Goal: Information Seeking & Learning: Learn about a topic

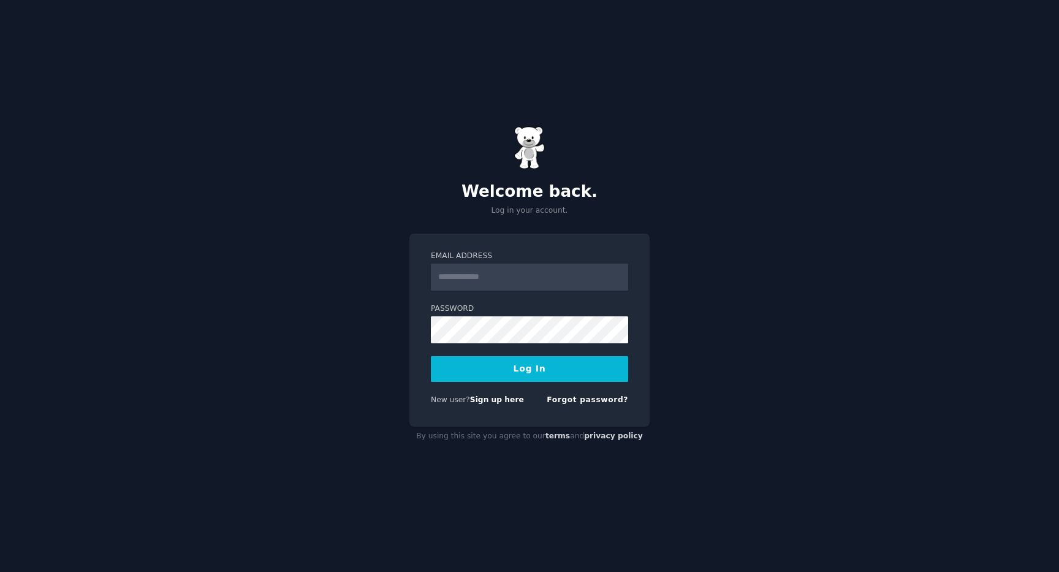
click at [566, 265] on input "Email Address" at bounding box center [529, 277] width 197 height 27
click at [838, 311] on div "Welcome back. Log in your account. Email Address Password Log In New user? Sign…" at bounding box center [529, 286] width 1059 height 572
click at [529, 280] on input "Email Address" at bounding box center [529, 277] width 197 height 27
click at [641, 212] on p "Log in your account." at bounding box center [529, 210] width 240 height 11
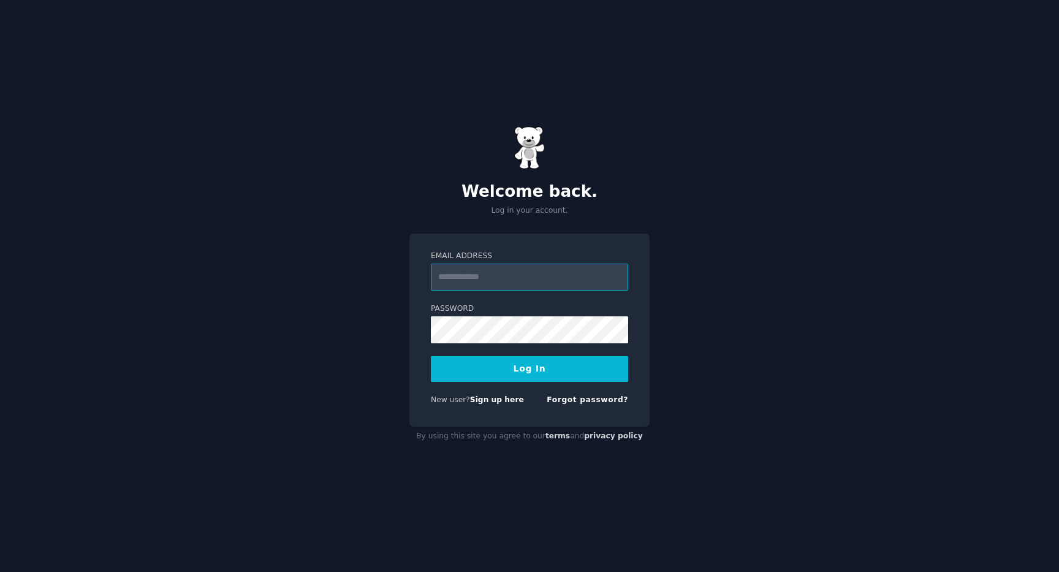
click at [500, 276] on input "Email Address" at bounding box center [529, 277] width 197 height 27
click at [430, 333] on div "Email Address Password Log In New user? Sign up here Forgot password?" at bounding box center [529, 331] width 240 height 194
type input "**********"
click at [538, 373] on button "Log In" at bounding box center [529, 369] width 197 height 26
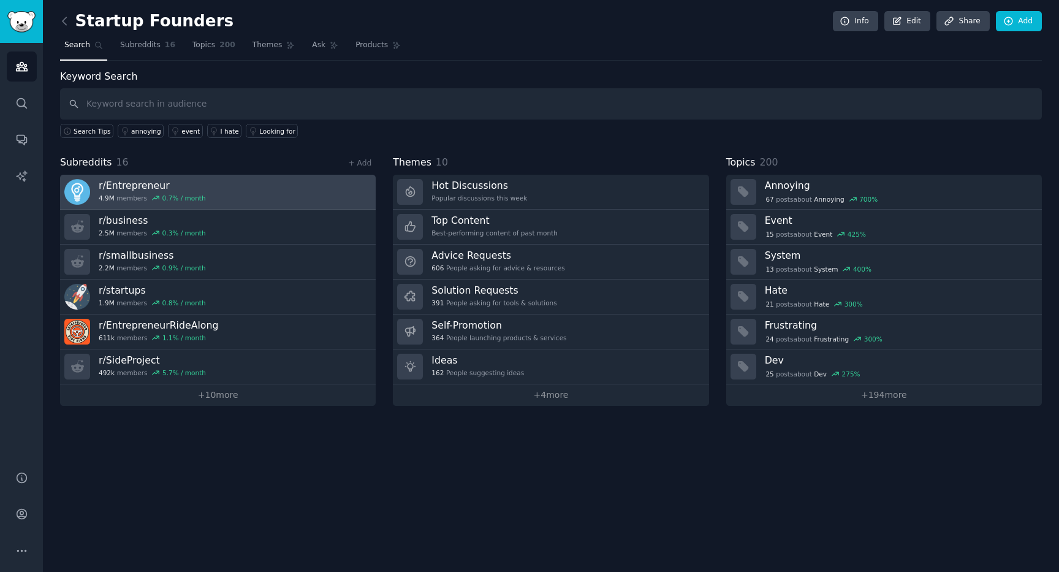
click at [134, 186] on h3 "r/ Entrepreneur" at bounding box center [152, 185] width 107 height 13
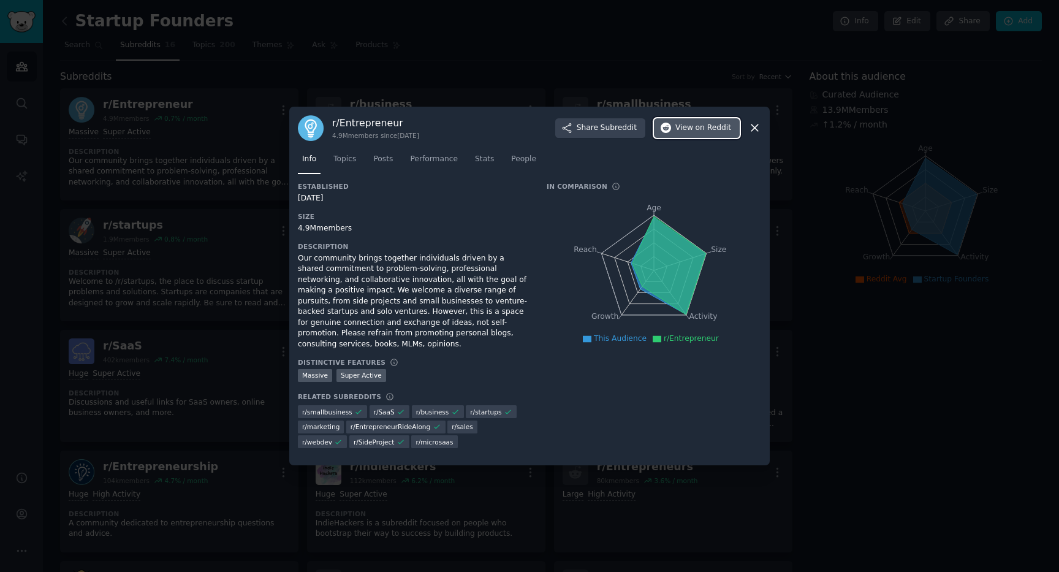
click at [680, 136] on button "View on Reddit" at bounding box center [697, 128] width 86 height 20
